Goal: Navigation & Orientation: Find specific page/section

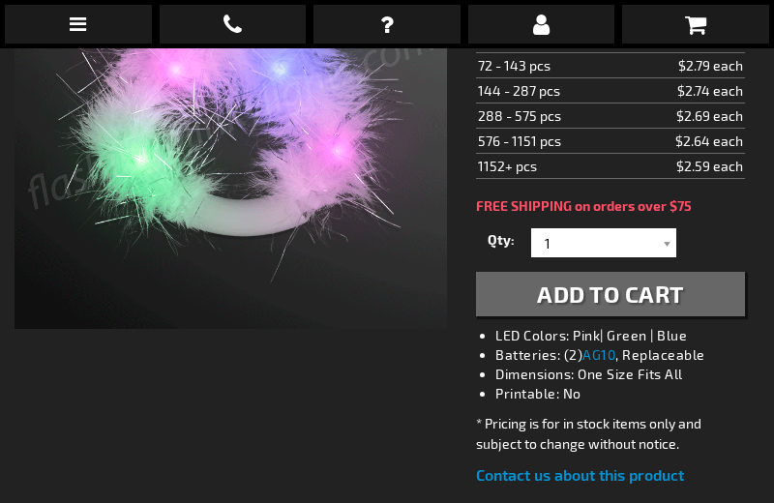
scroll to position [416, 0]
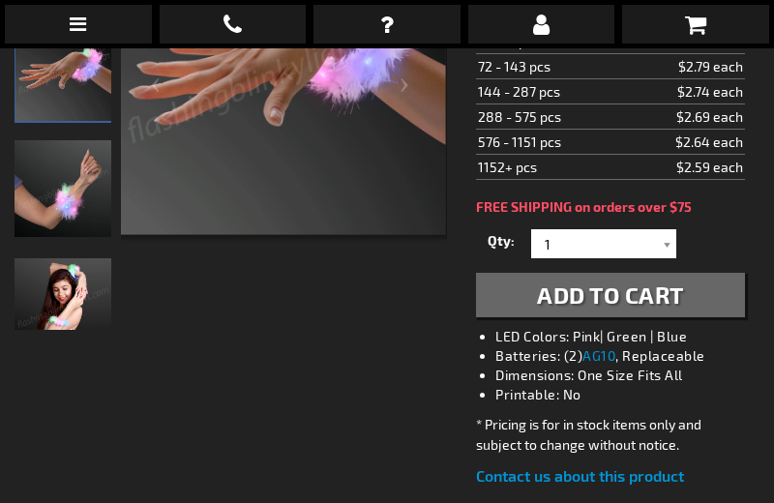
click at [244, 192] on img at bounding box center [281, 70] width 328 height 328
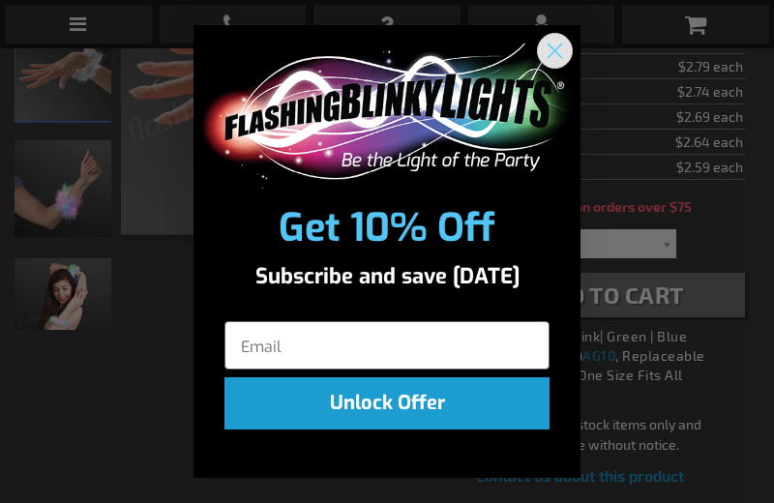
click at [554, 54] on circle "Close dialog" at bounding box center [555, 50] width 32 height 32
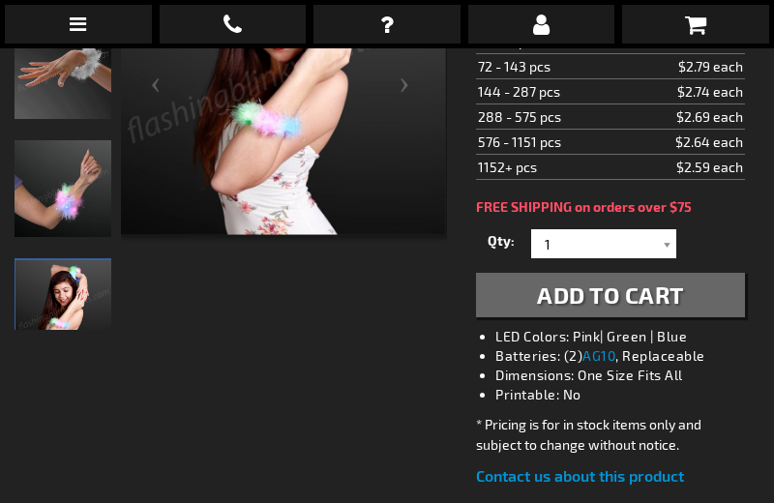
click at [264, 146] on img at bounding box center [281, 70] width 328 height 328
click at [277, 194] on img at bounding box center [281, 70] width 328 height 328
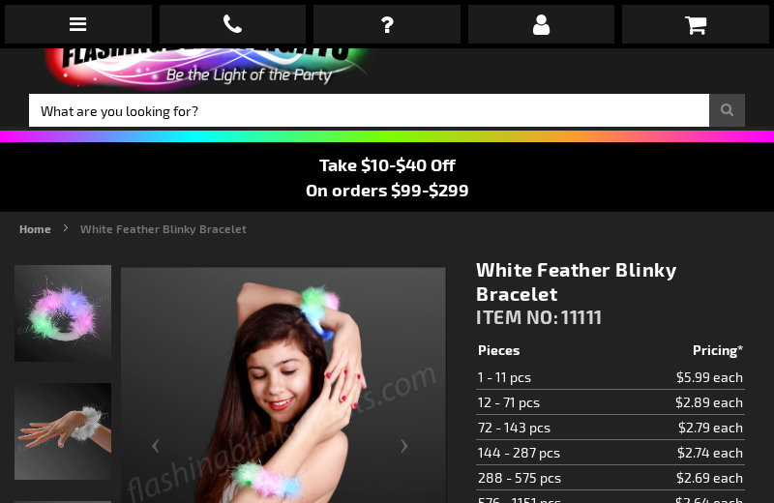
scroll to position [54, 0]
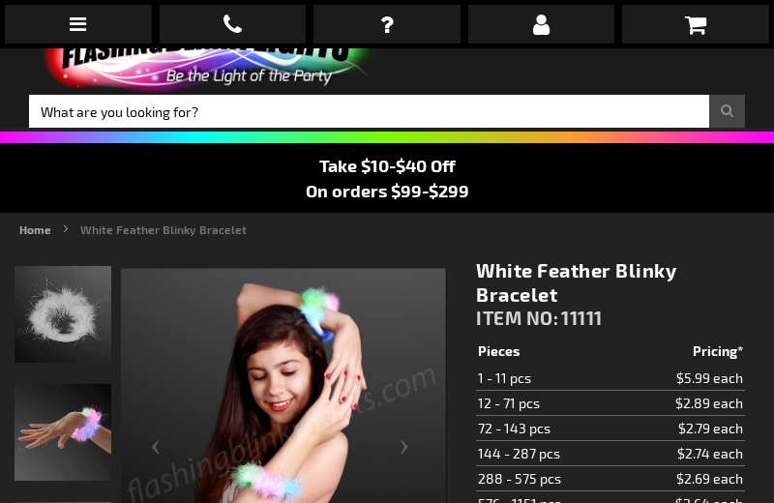
click at [58, 333] on img "White Feather Blinky Bracelet" at bounding box center [63, 314] width 97 height 97
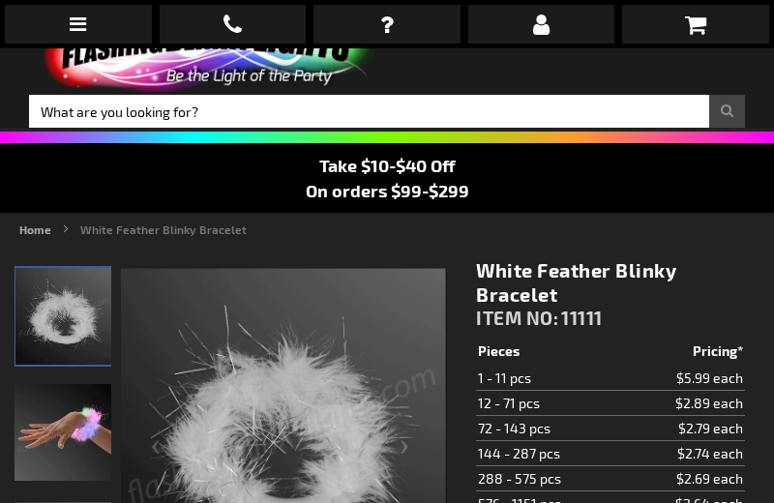
scroll to position [59, 0]
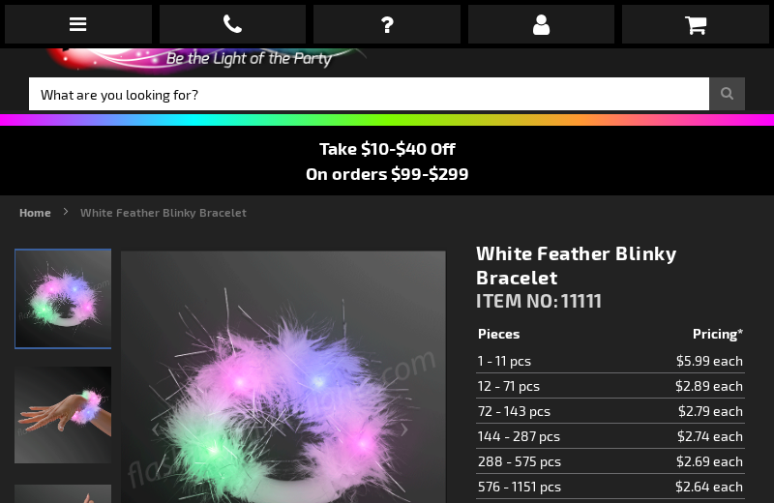
click at [45, 335] on img "White Feather Blinky Bracelet" at bounding box center [63, 299] width 97 height 97
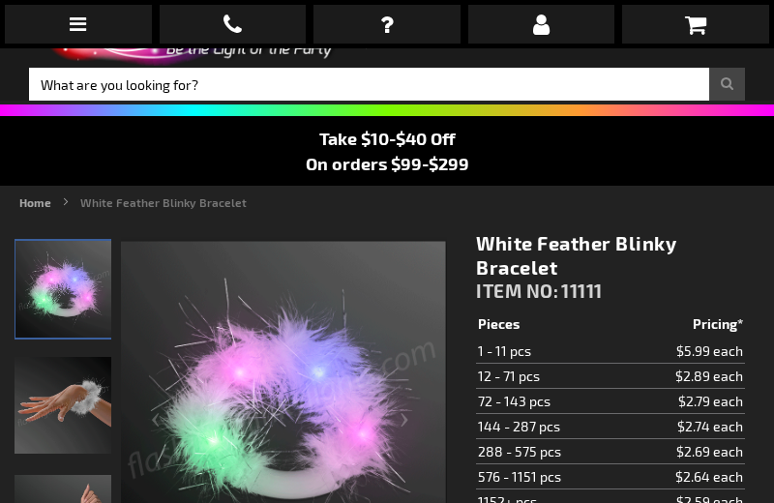
click at [244, 426] on img at bounding box center [281, 405] width 328 height 328
click at [242, 343] on img at bounding box center [281, 405] width 328 height 328
click at [242, 342] on img at bounding box center [281, 405] width 328 height 328
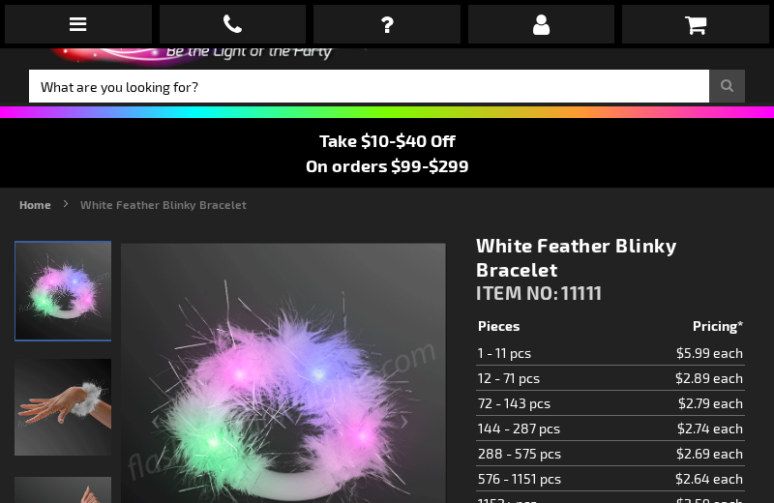
click at [239, 412] on img at bounding box center [281, 407] width 328 height 328
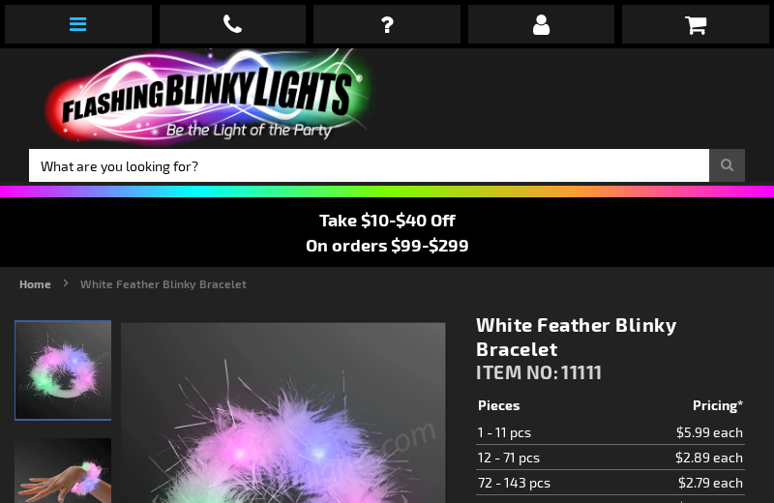
click at [81, 28] on icon at bounding box center [78, 24] width 16 height 19
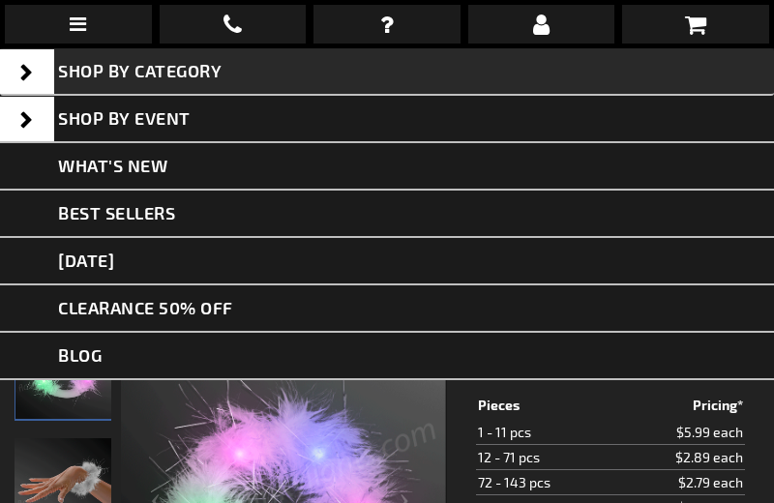
click at [162, 75] on span "SHOP BY CATEGORY" at bounding box center [140, 70] width 164 height 21
